Goal: Navigation & Orientation: Find specific page/section

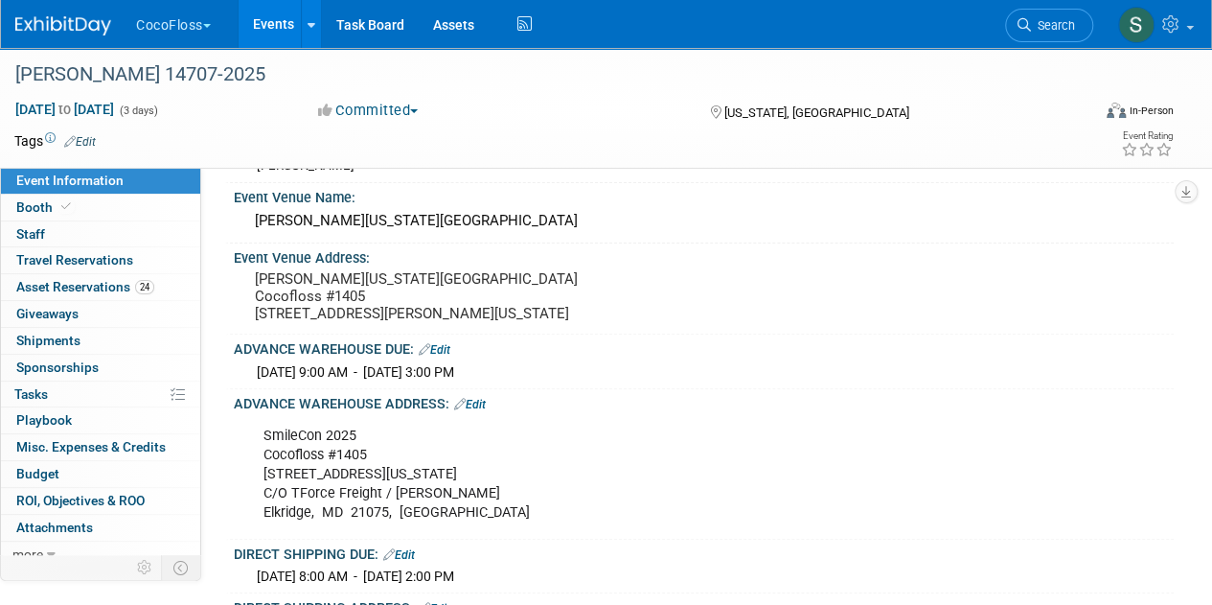
scroll to position [130, 0]
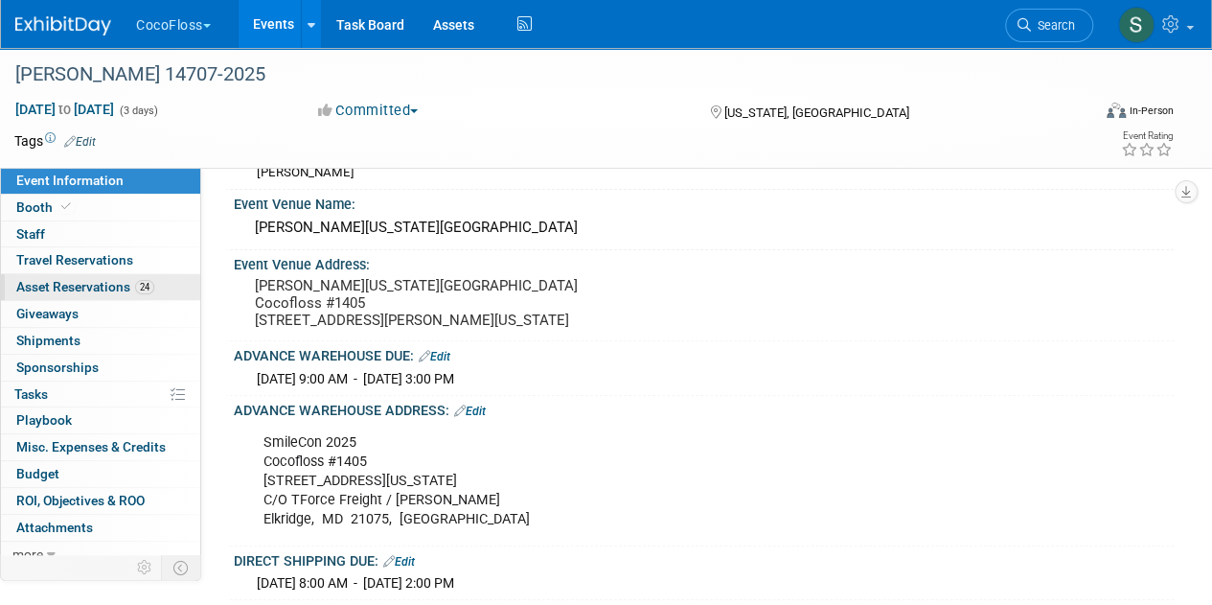
click at [132, 281] on span "Asset Reservations 24" at bounding box center [85, 286] width 138 height 15
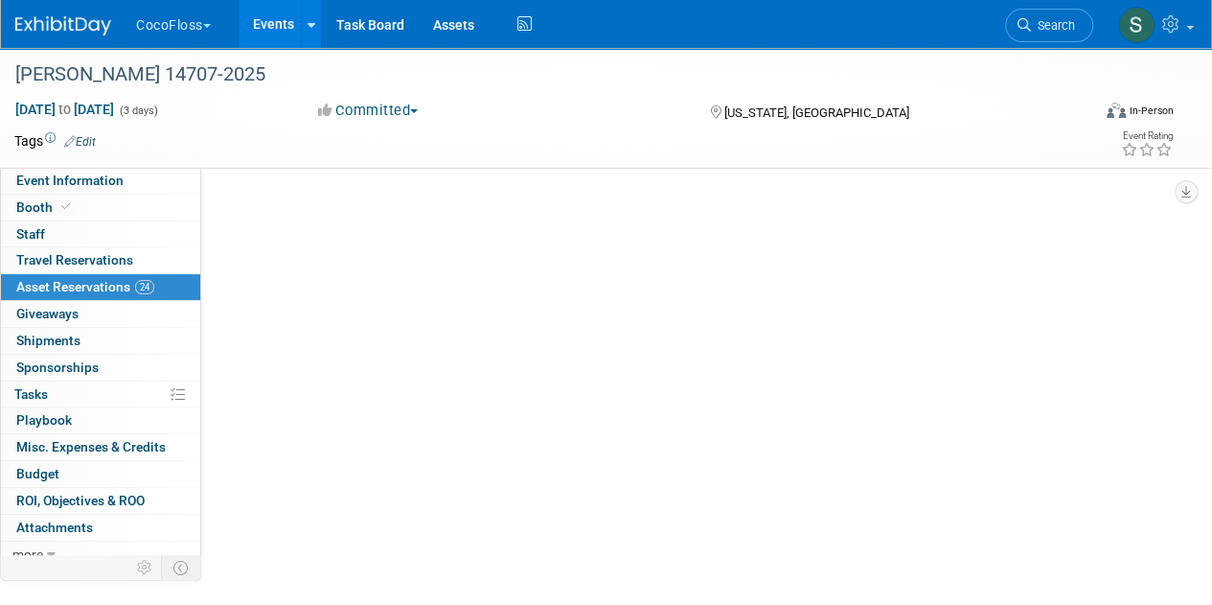
scroll to position [0, 0]
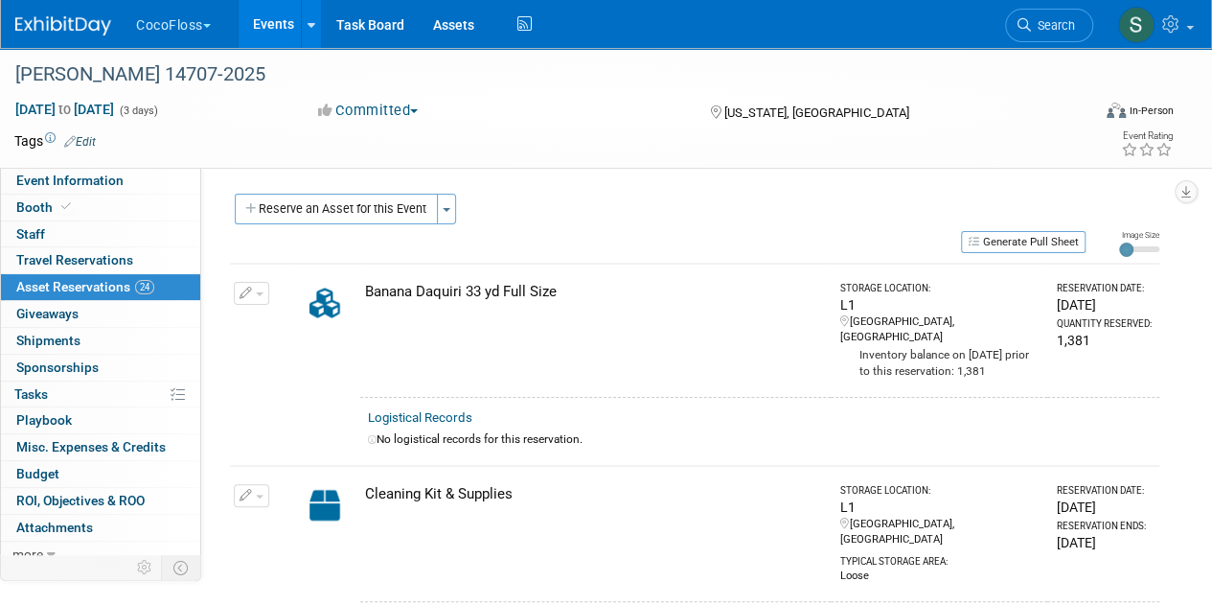
click at [160, 34] on button "CocoFloss" at bounding box center [184, 21] width 101 height 42
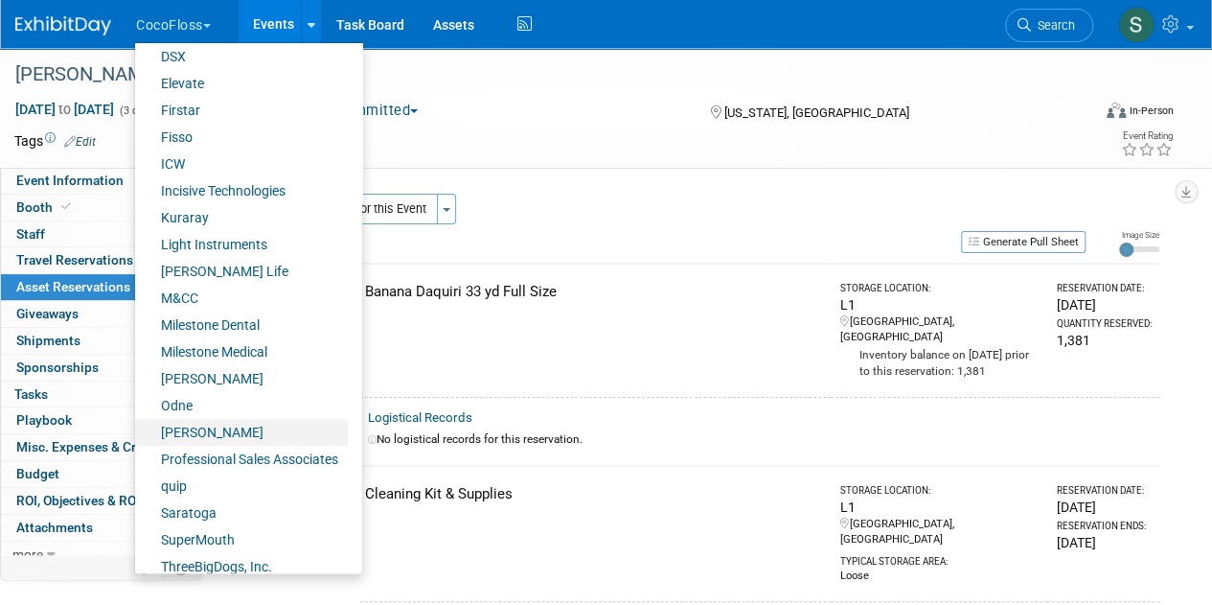
scroll to position [368, 0]
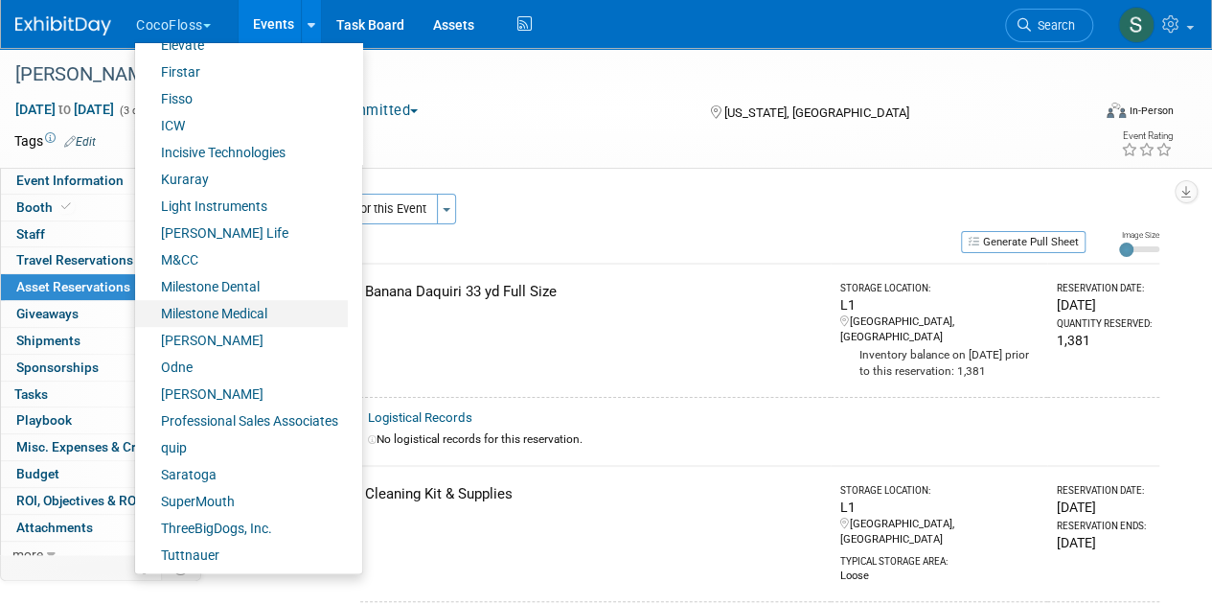
click at [279, 307] on link "Milestone Medical" at bounding box center [241, 313] width 213 height 27
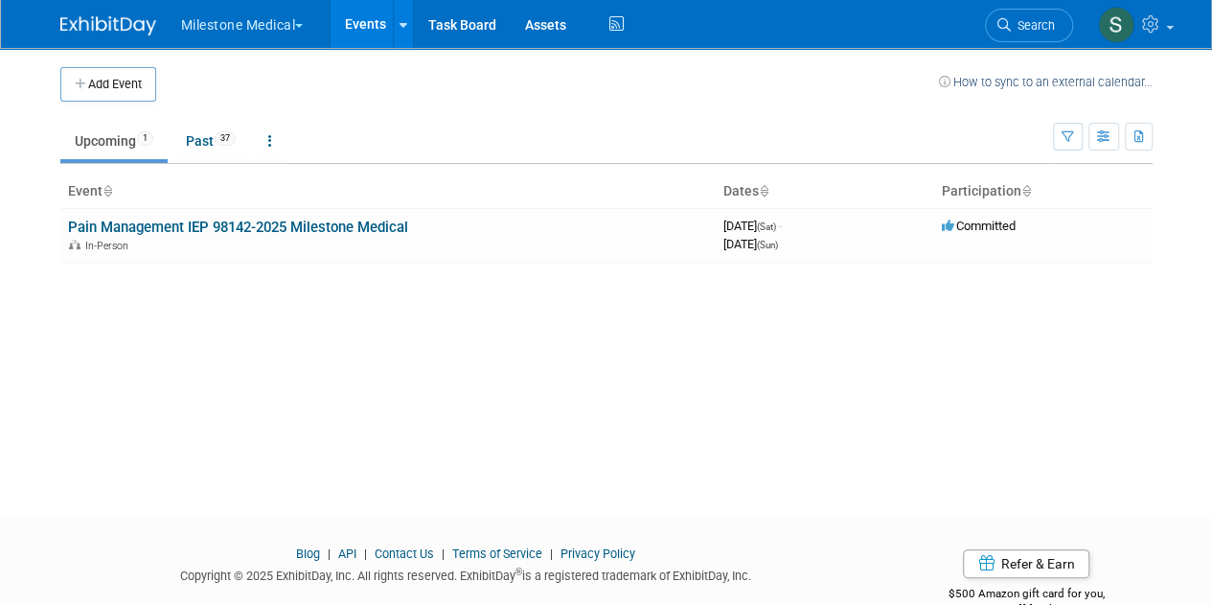
click at [224, 16] on button "Milestone Medical" at bounding box center [253, 21] width 149 height 42
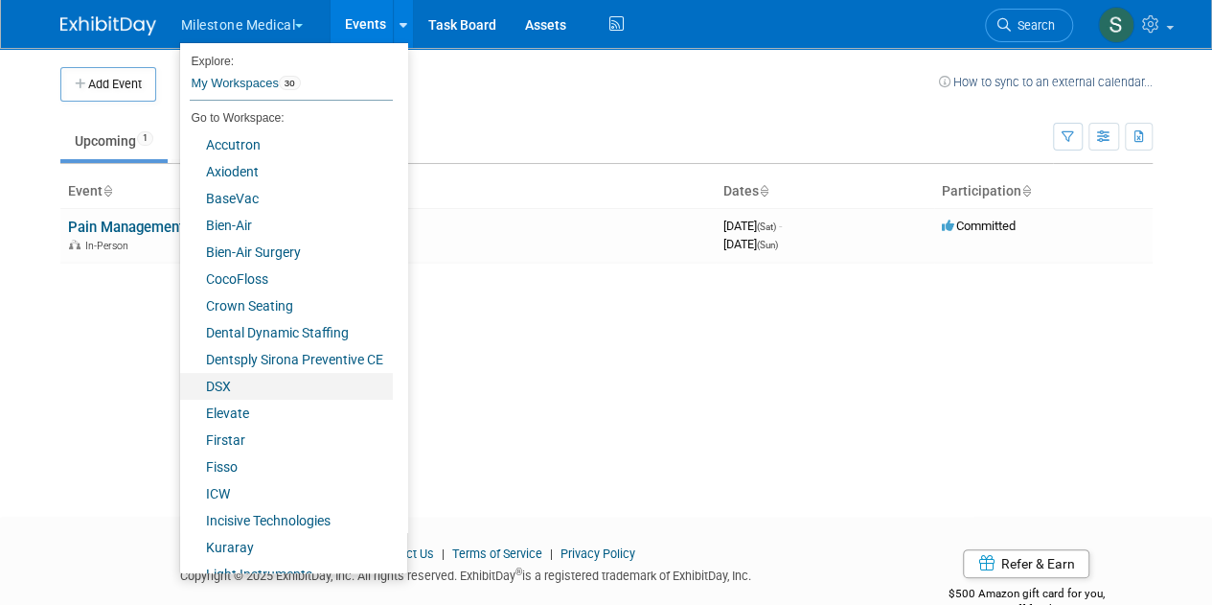
scroll to position [368, 0]
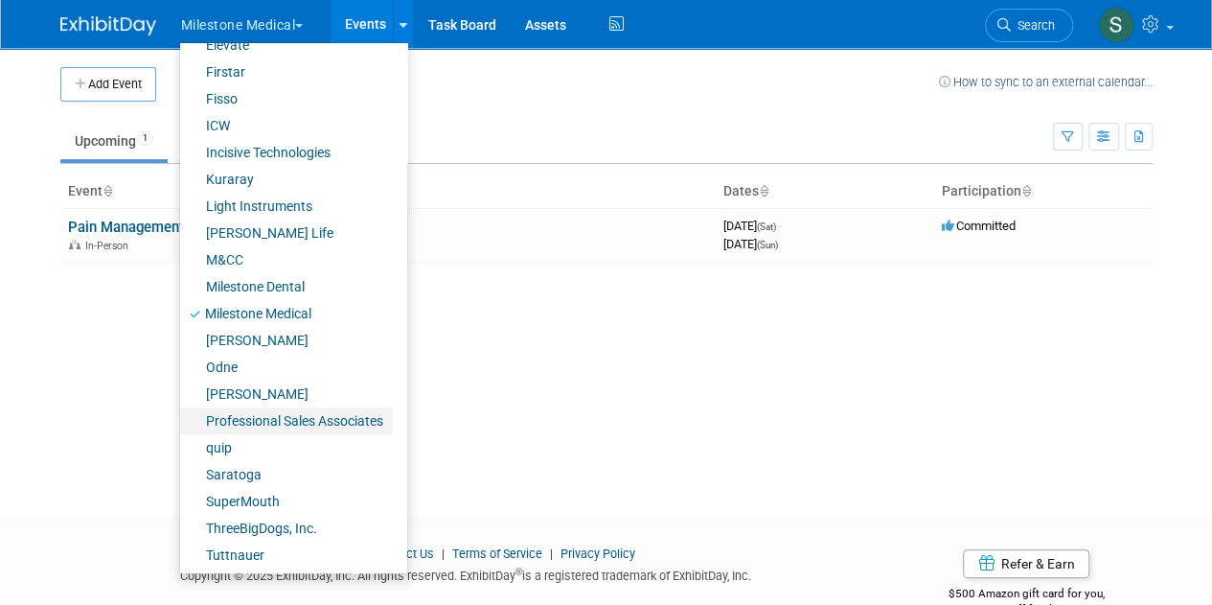
click at [349, 428] on link "Professional Sales Associates" at bounding box center [286, 420] width 213 height 27
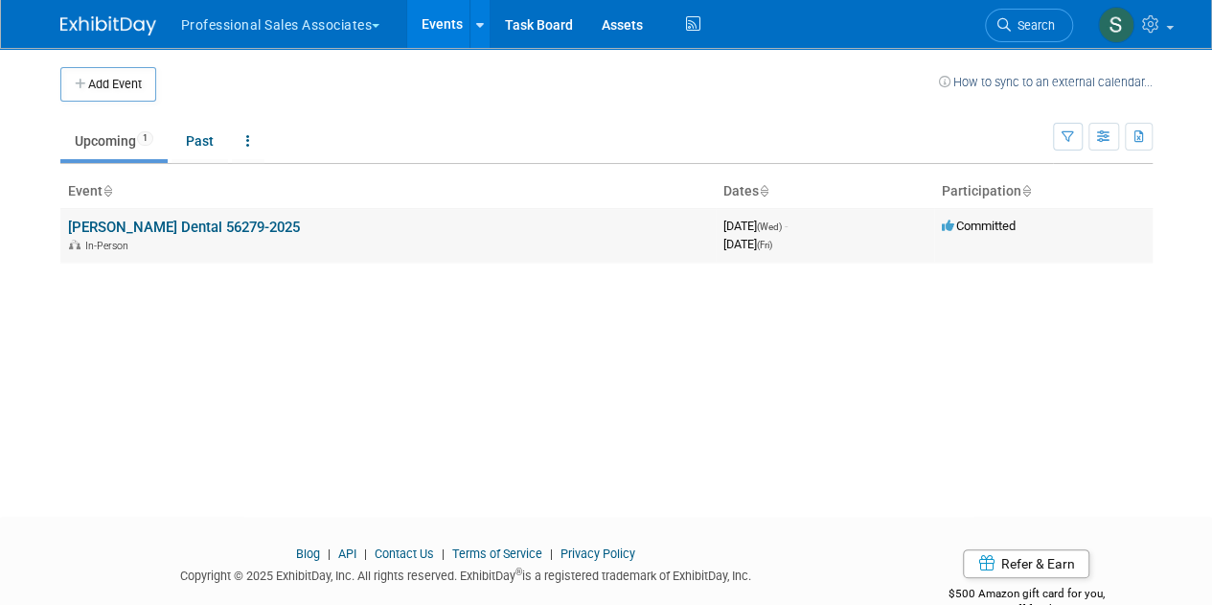
click at [223, 225] on link "Sinclair Dental 56279-2025" at bounding box center [184, 226] width 232 height 17
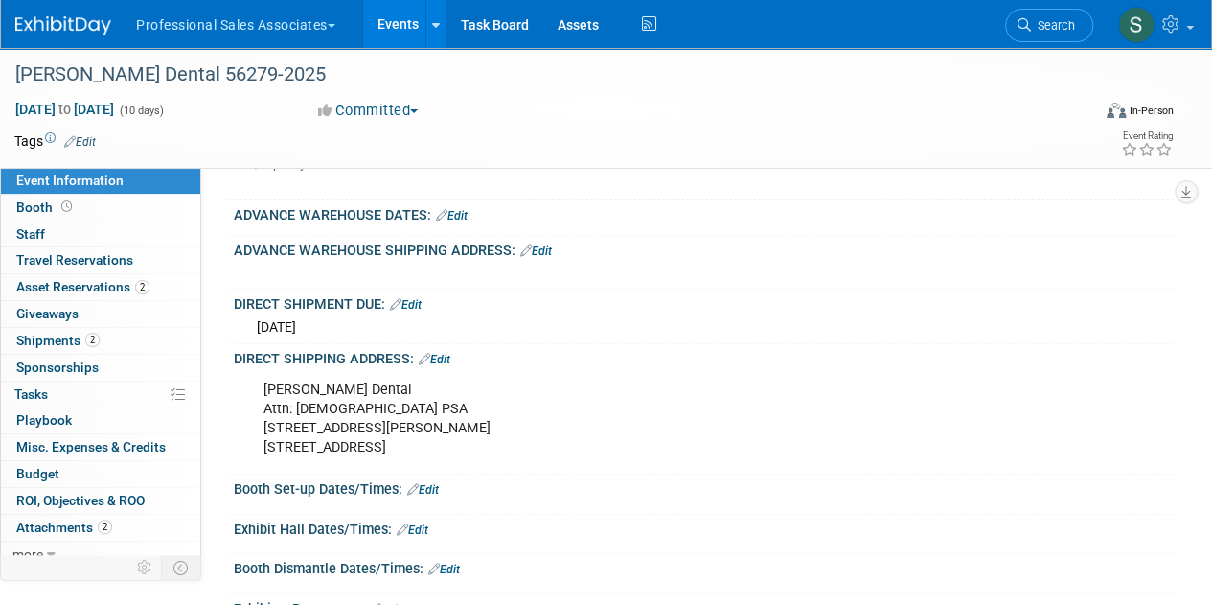
scroll to position [231, 0]
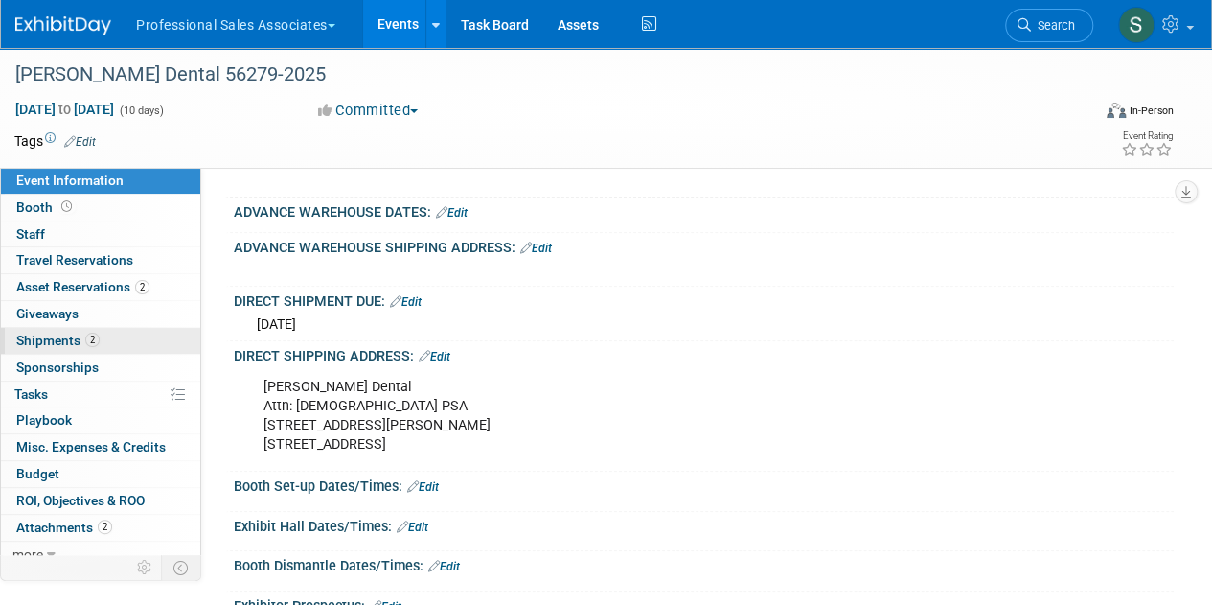
click at [132, 344] on link "2 Shipments 2" at bounding box center [100, 341] width 199 height 26
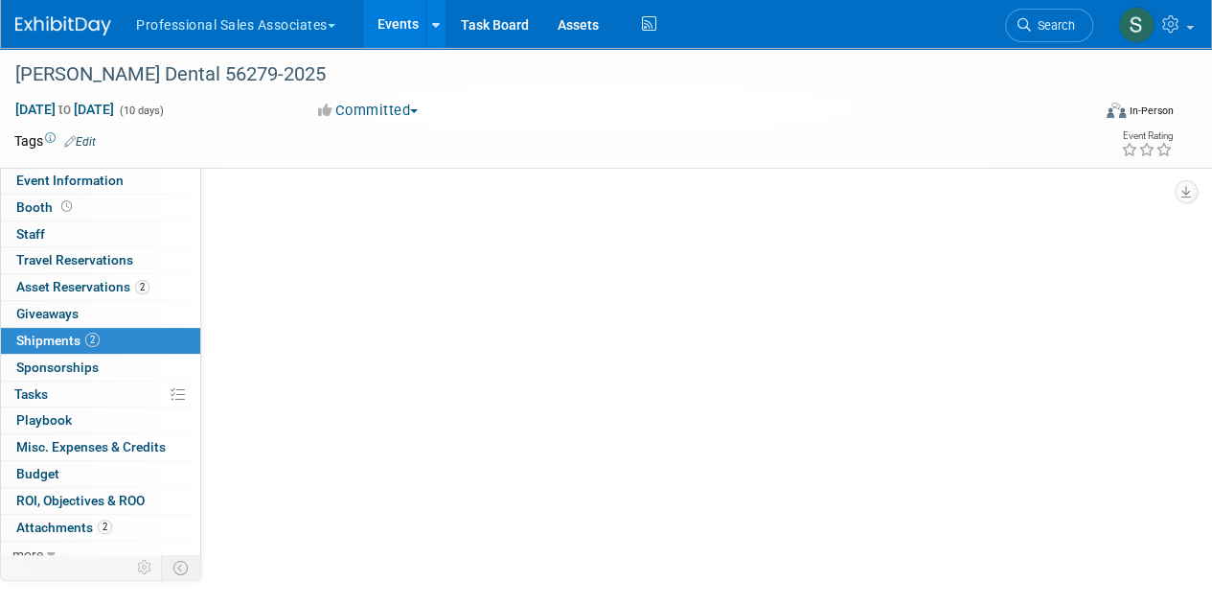
scroll to position [0, 0]
